Goal: Task Accomplishment & Management: Use online tool/utility

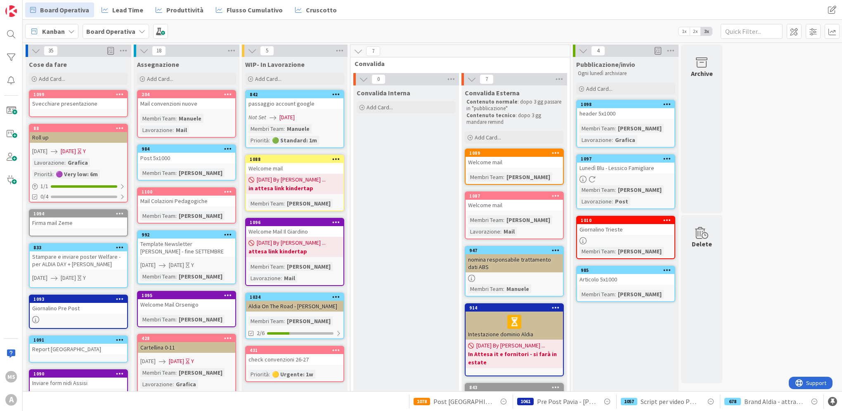
click at [308, 227] on div "Welcome Mail Il Giardino" at bounding box center [294, 231] width 97 height 11
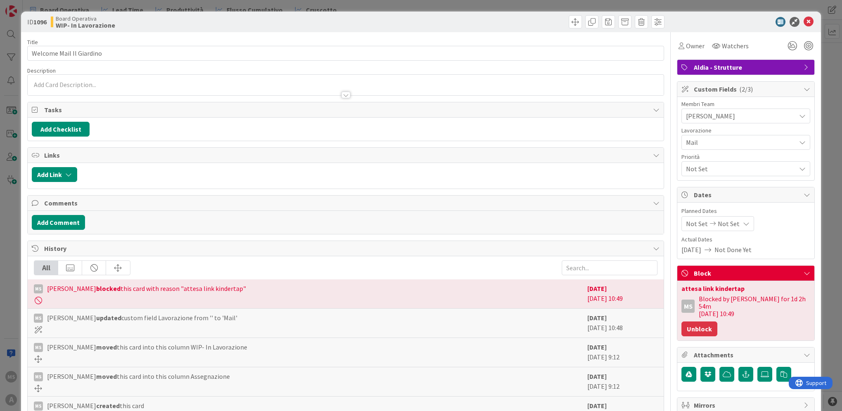
click at [689, 321] on button "Unblock" at bounding box center [699, 328] width 36 height 15
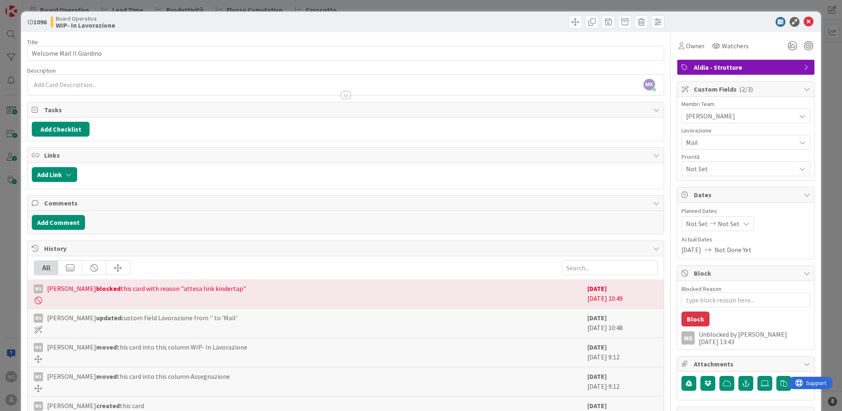
type textarea "x"
click at [803, 25] on icon at bounding box center [808, 22] width 10 height 10
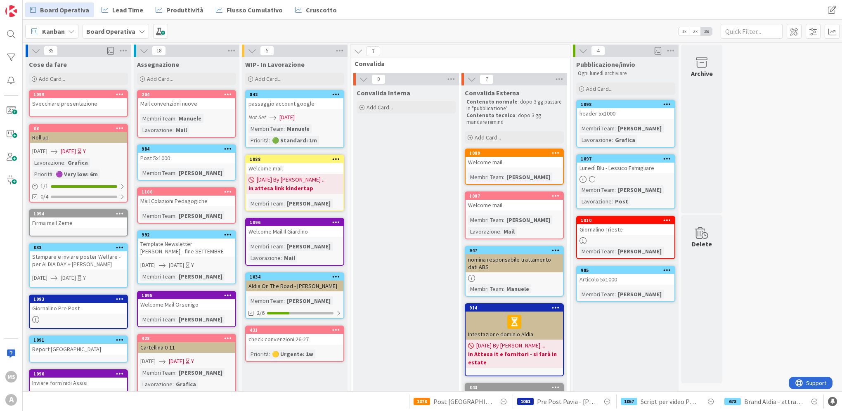
click at [381, 291] on div "Convalida Interna Add Card..." at bounding box center [406, 368] width 106 height 566
